Goal: Learn about a topic: Learn about a topic

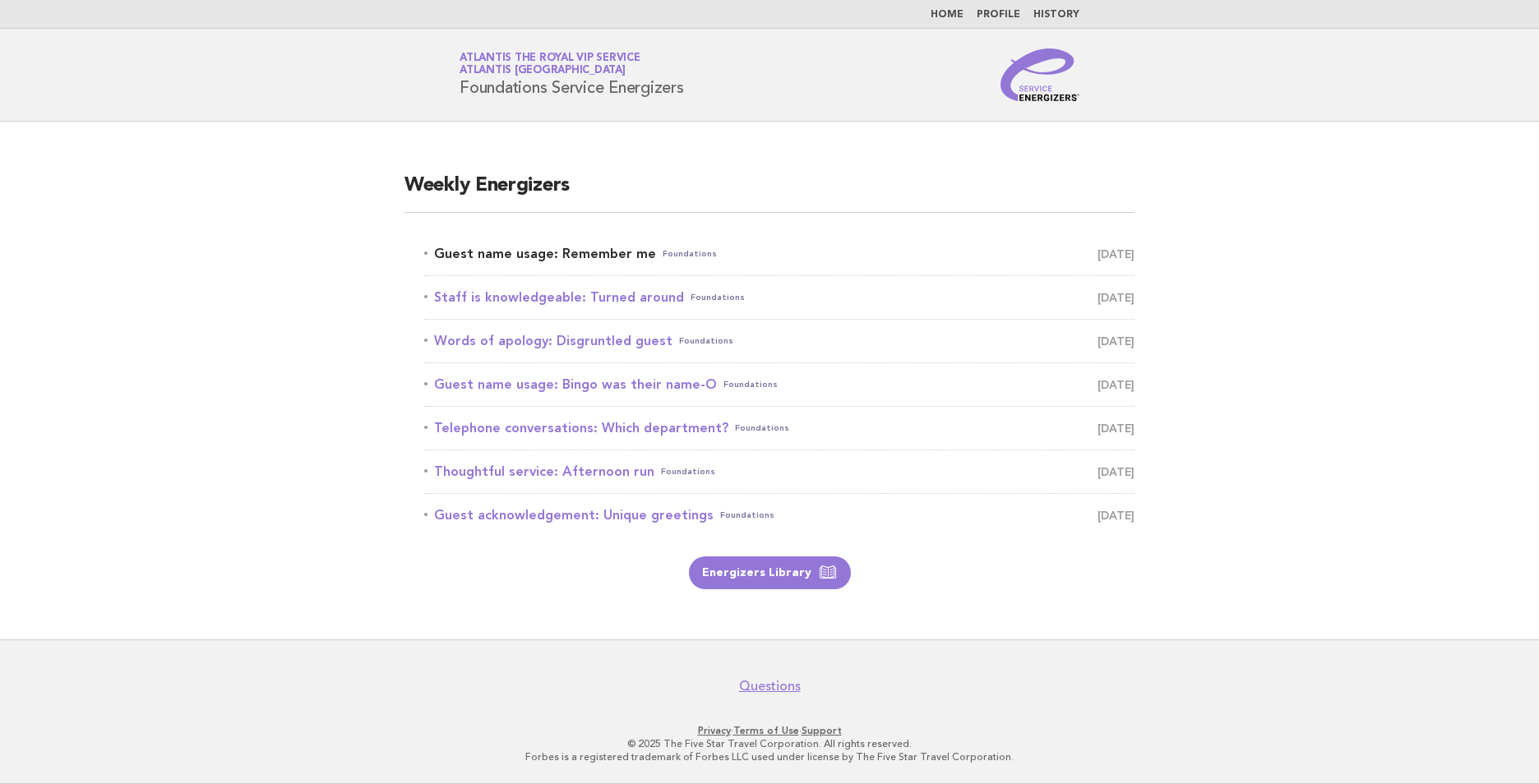
click at [579, 259] on link "Guest name usage: Remember me Foundations October 9" at bounding box center [779, 254] width 710 height 23
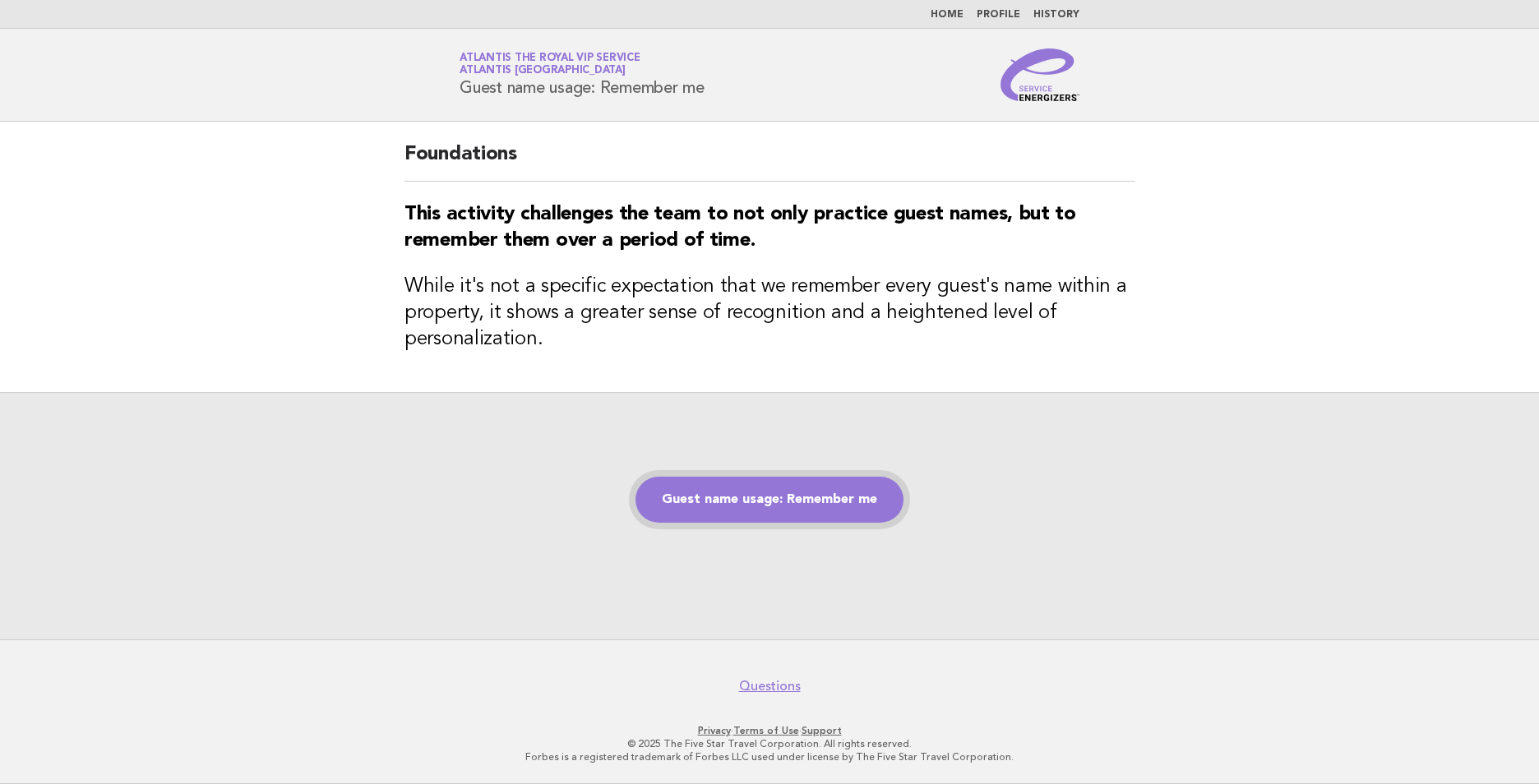
click at [774, 491] on link "Guest name usage: Remember me" at bounding box center [769, 500] width 268 height 46
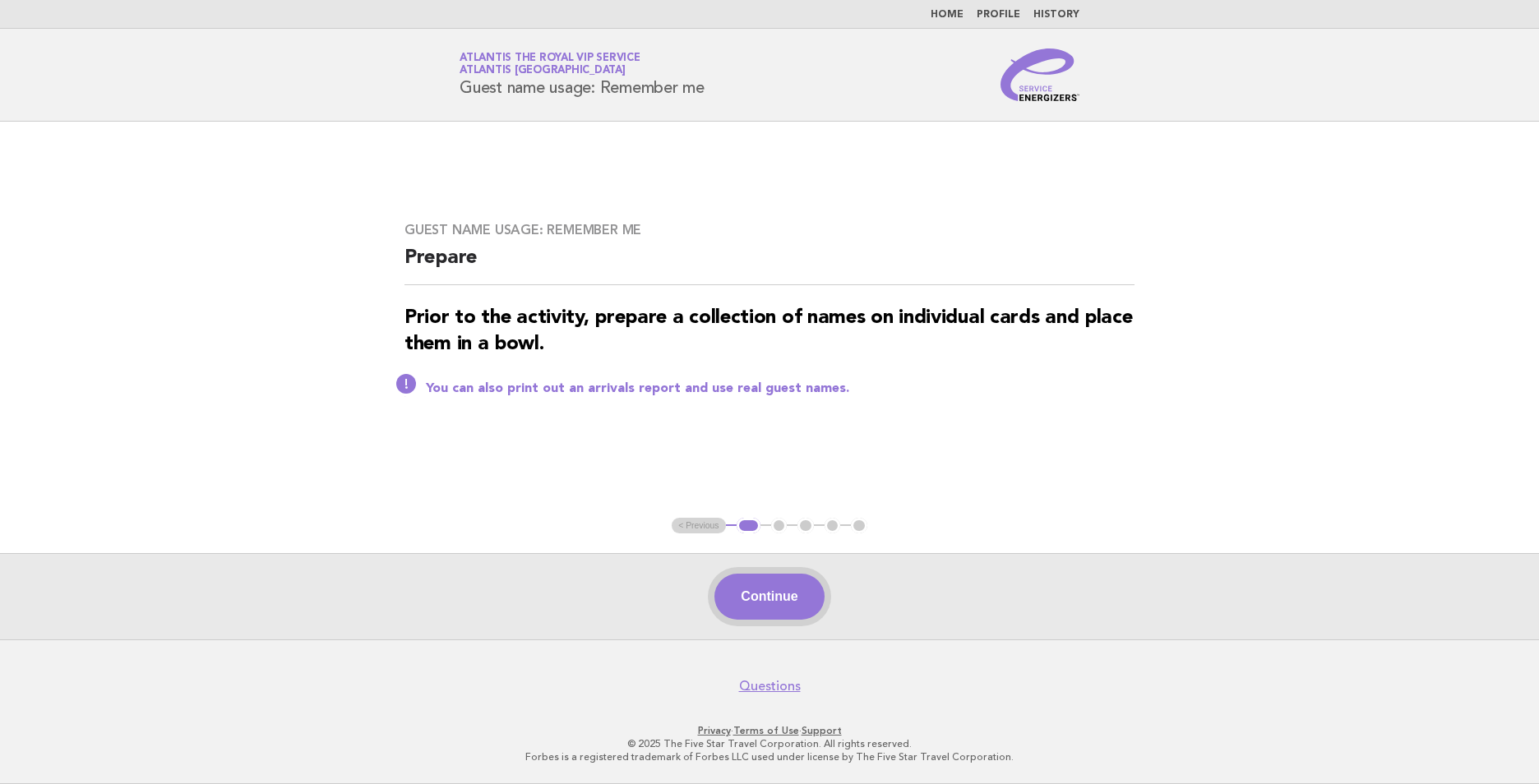
click at [772, 599] on button "Continue" at bounding box center [769, 597] width 109 height 46
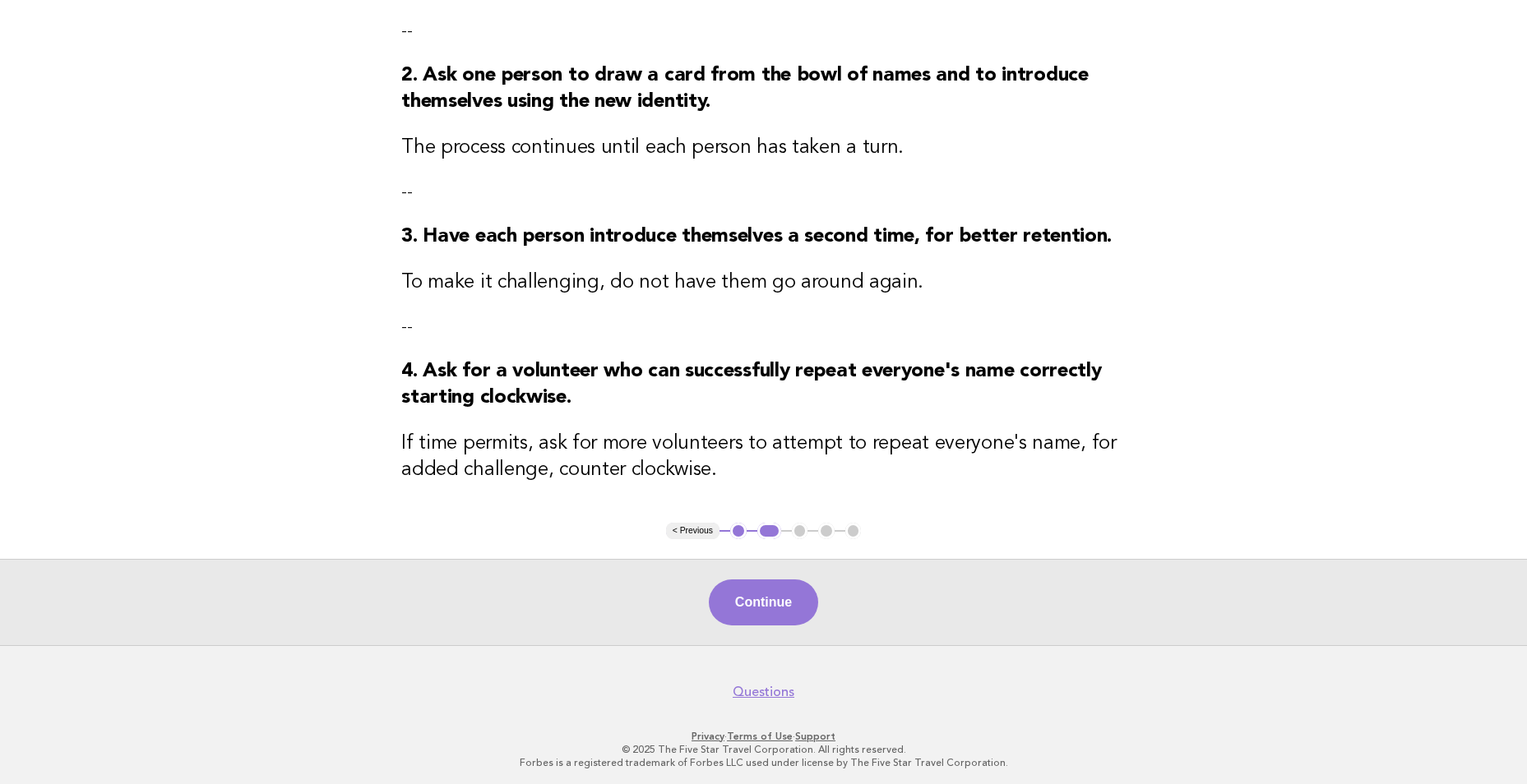
scroll to position [329, 0]
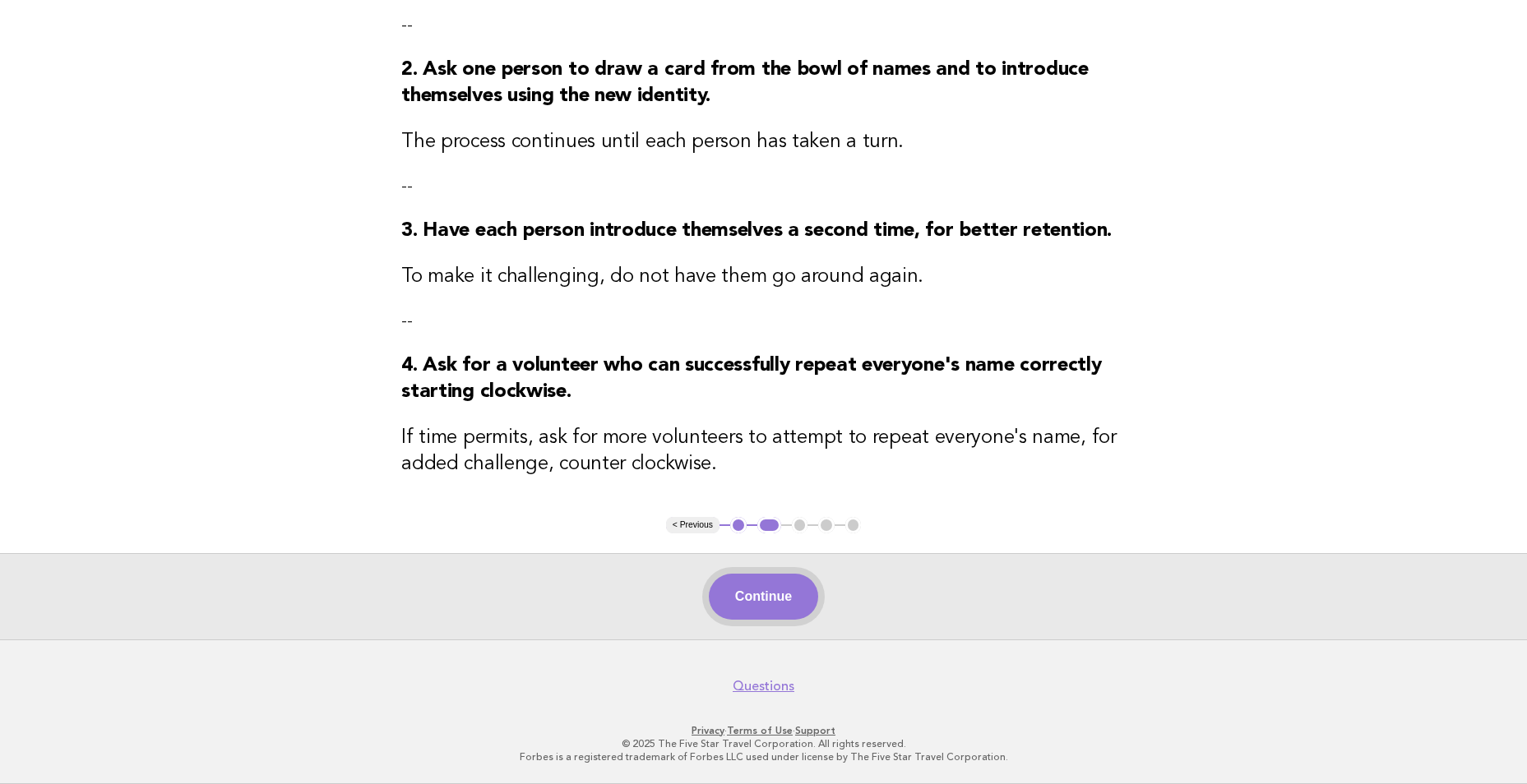
click at [730, 584] on button "Continue" at bounding box center [763, 597] width 109 height 46
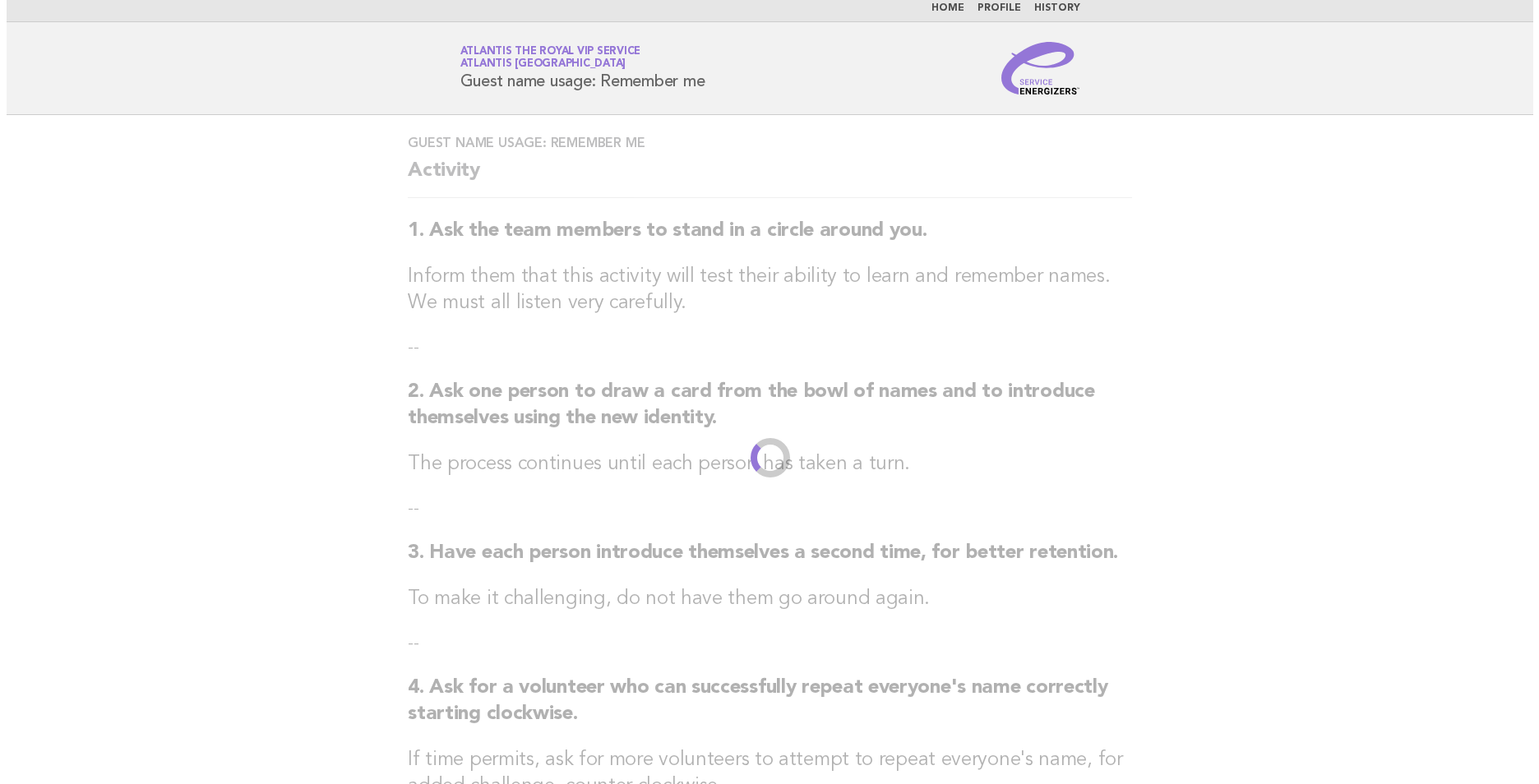
scroll to position [0, 0]
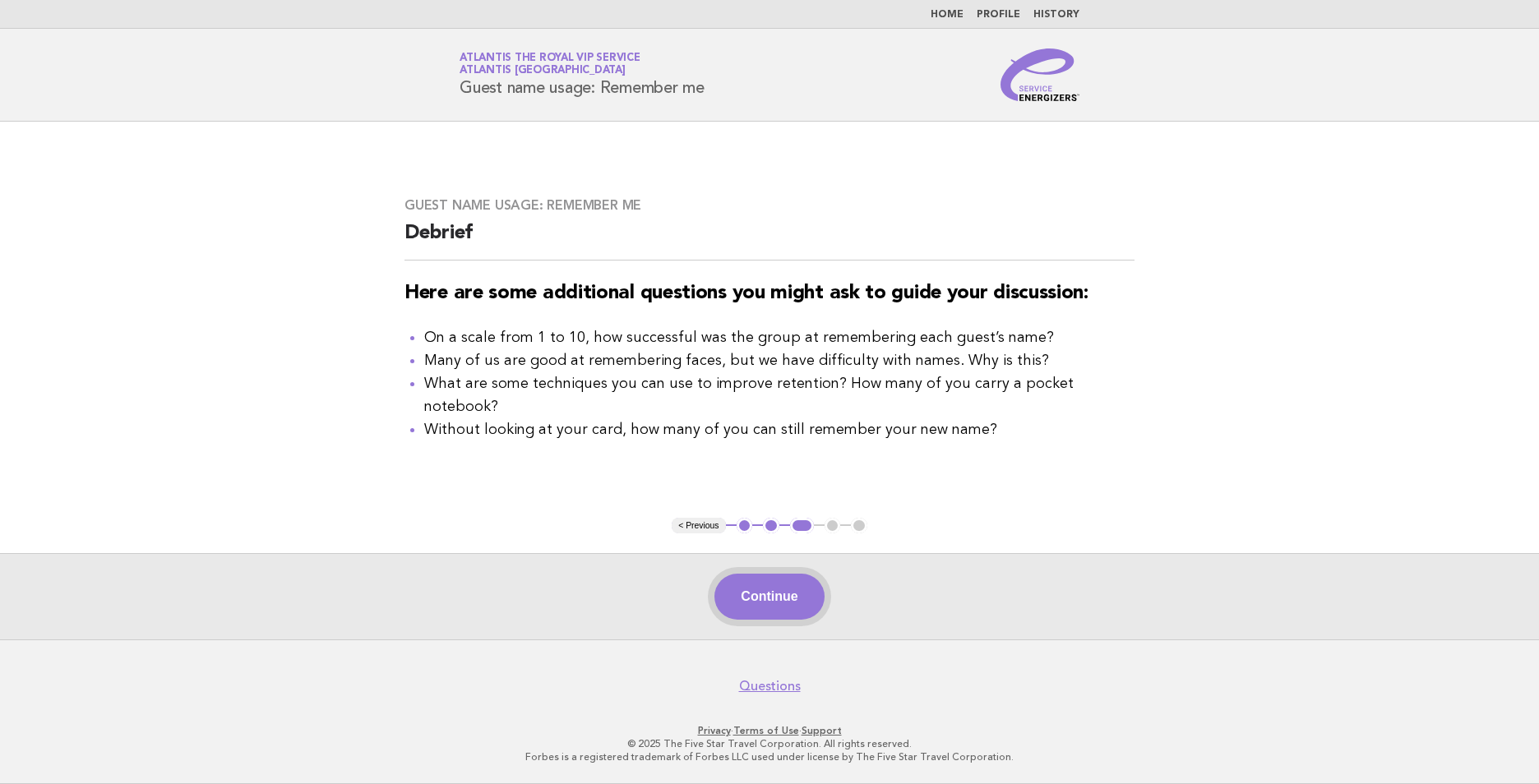
click at [767, 589] on button "Continue" at bounding box center [769, 597] width 109 height 46
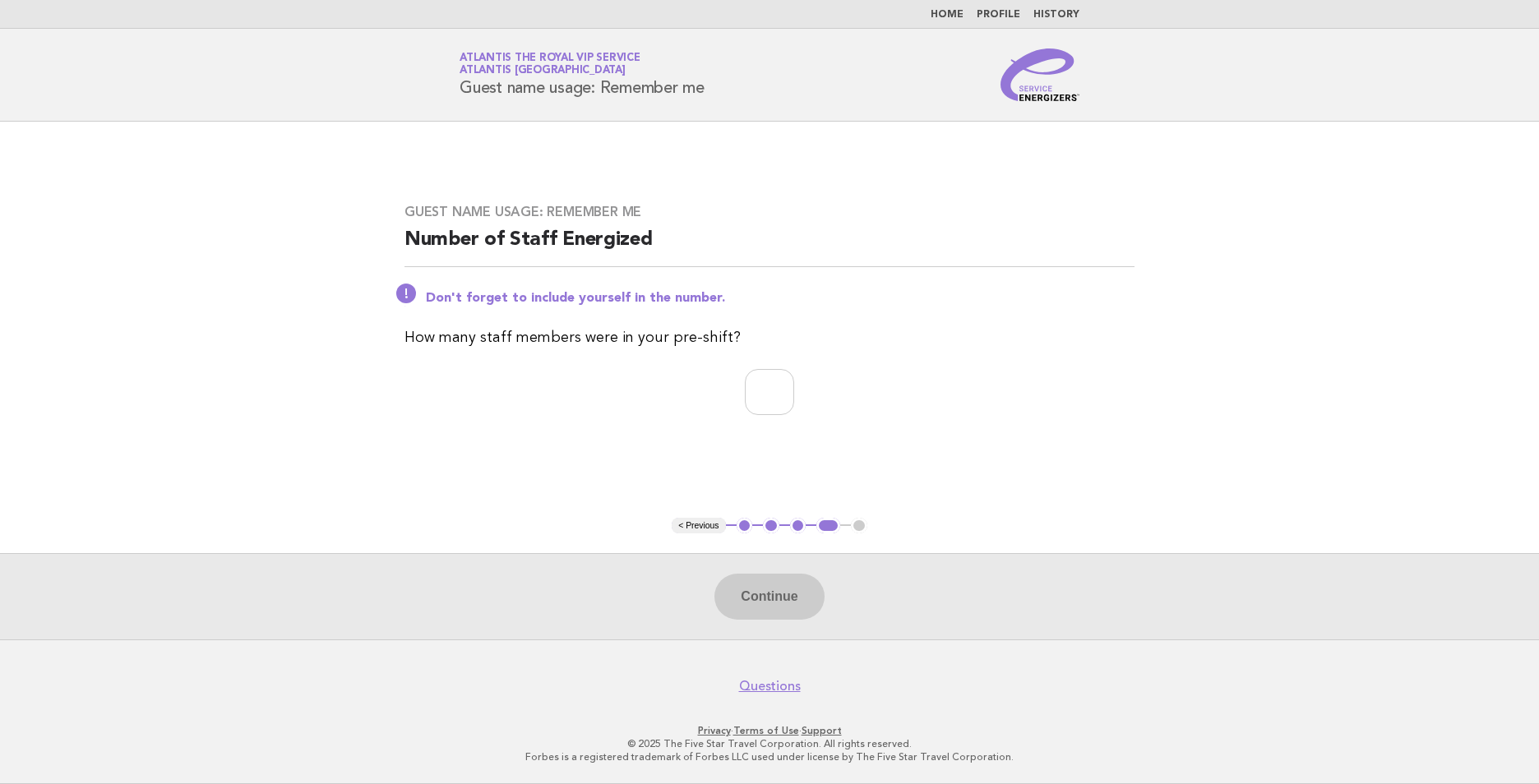
click at [955, 13] on link "Home" at bounding box center [946, 14] width 33 height 10
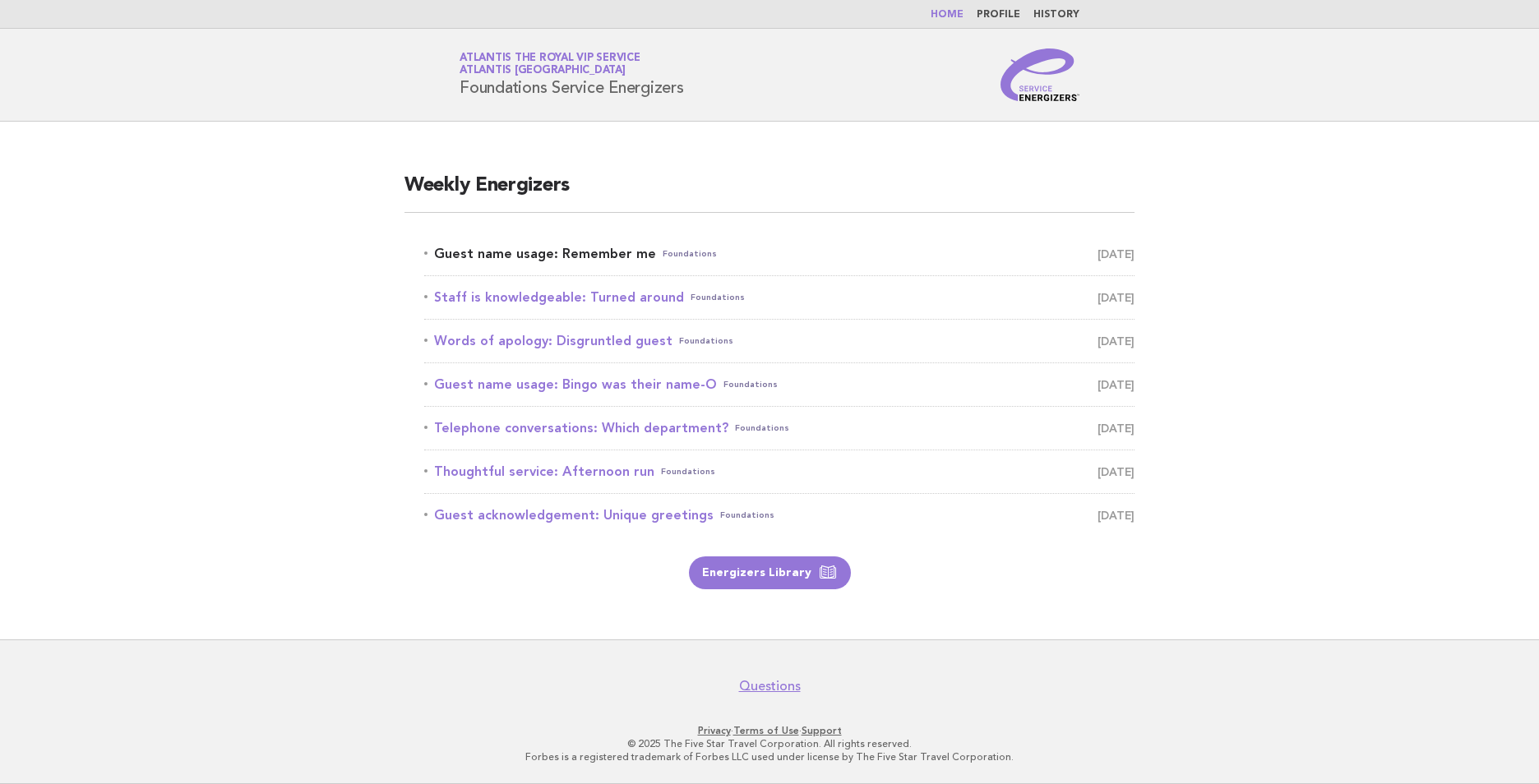
click at [605, 254] on link "Guest name usage: Remember me Foundations [DATE]" at bounding box center [779, 254] width 710 height 23
